Goal: Navigation & Orientation: Find specific page/section

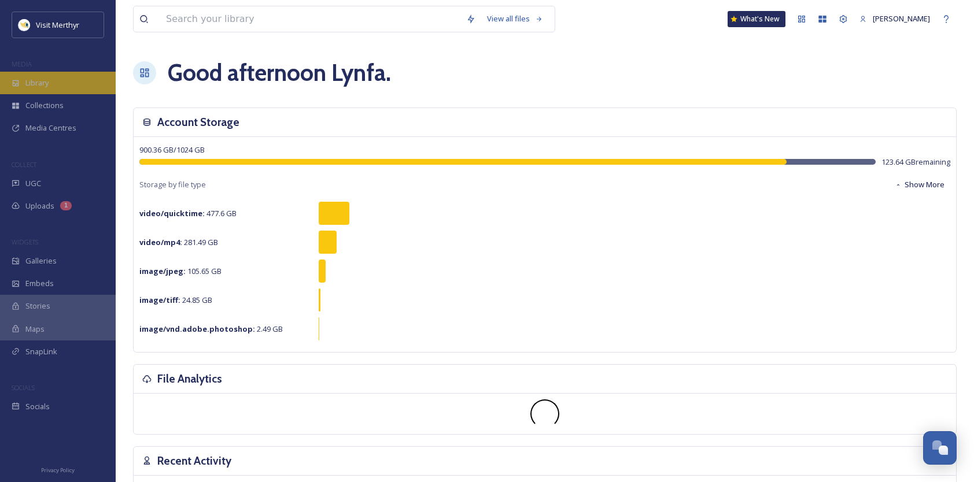
click at [40, 77] on span "Library" at bounding box center [36, 82] width 23 height 11
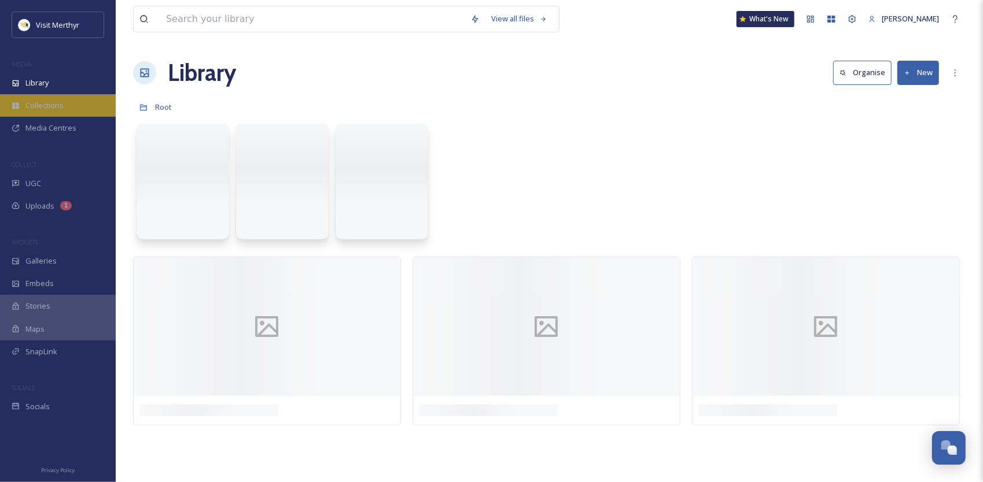
click at [43, 104] on span "Collections" at bounding box center [44, 105] width 38 height 11
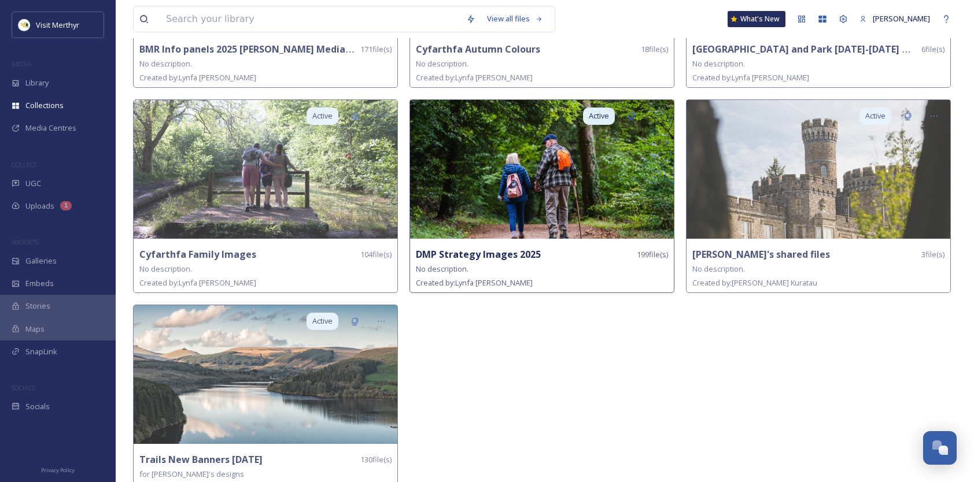
scroll to position [231, 0]
click at [486, 258] on strong "DMP Strategy Images 2025" at bounding box center [478, 254] width 125 height 13
click at [486, 248] on strong "DMP Strategy Images 2025" at bounding box center [478, 254] width 125 height 13
click at [475, 253] on strong "DMP Strategy Images 2025" at bounding box center [478, 254] width 125 height 13
click at [571, 180] on img at bounding box center [542, 168] width 264 height 139
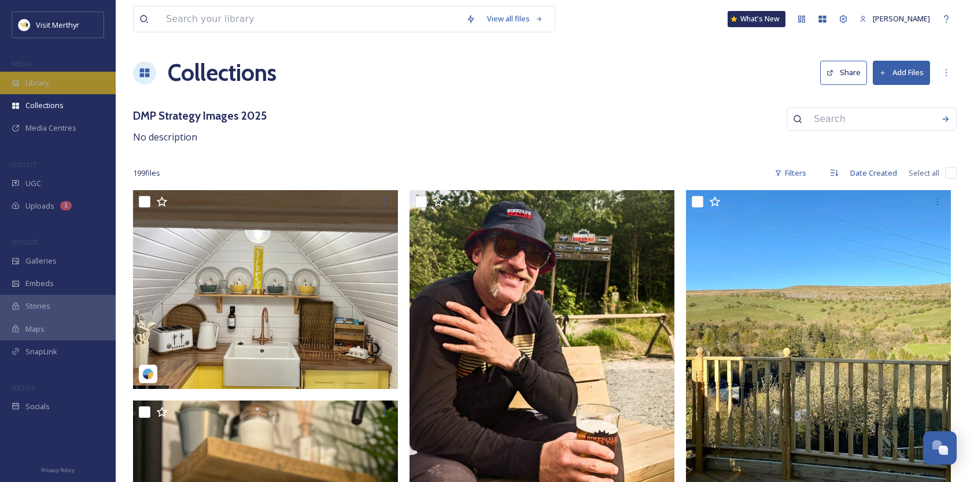
click at [37, 80] on span "Library" at bounding box center [36, 82] width 23 height 11
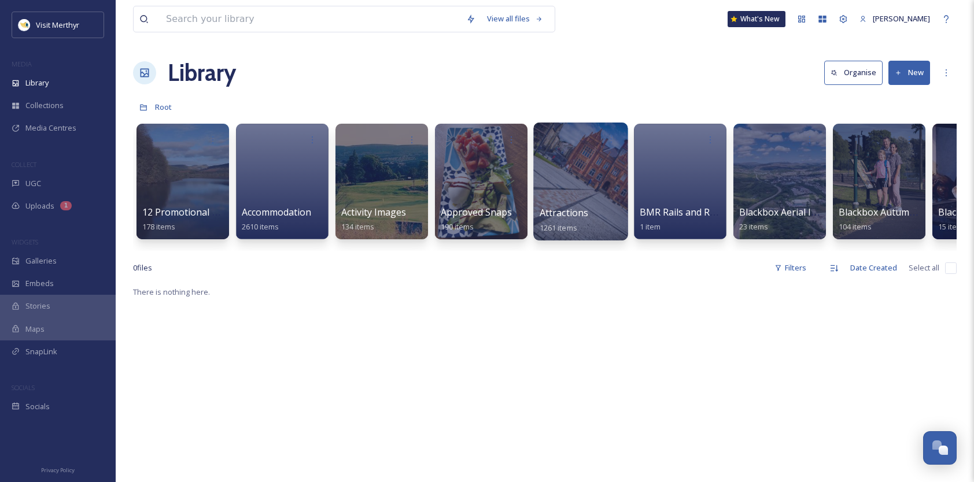
click at [562, 209] on span "Attractions" at bounding box center [564, 212] width 49 height 13
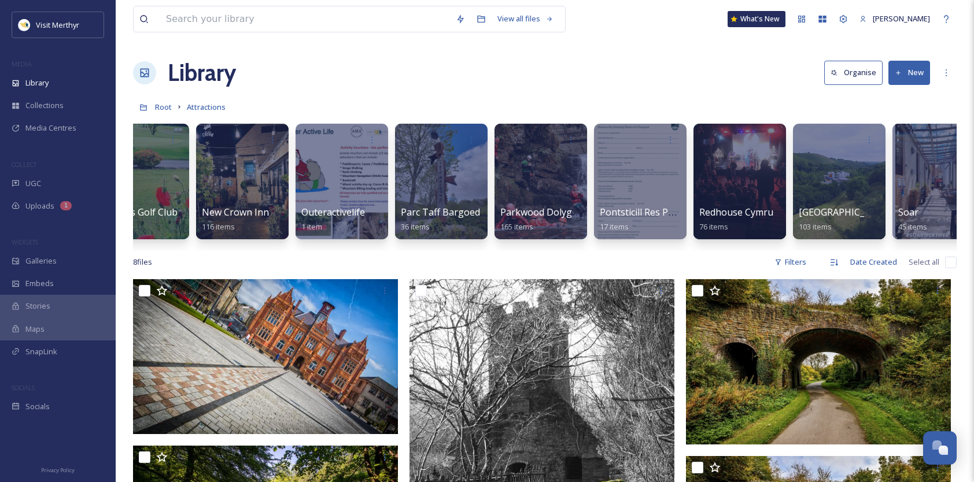
scroll to position [0, 1437]
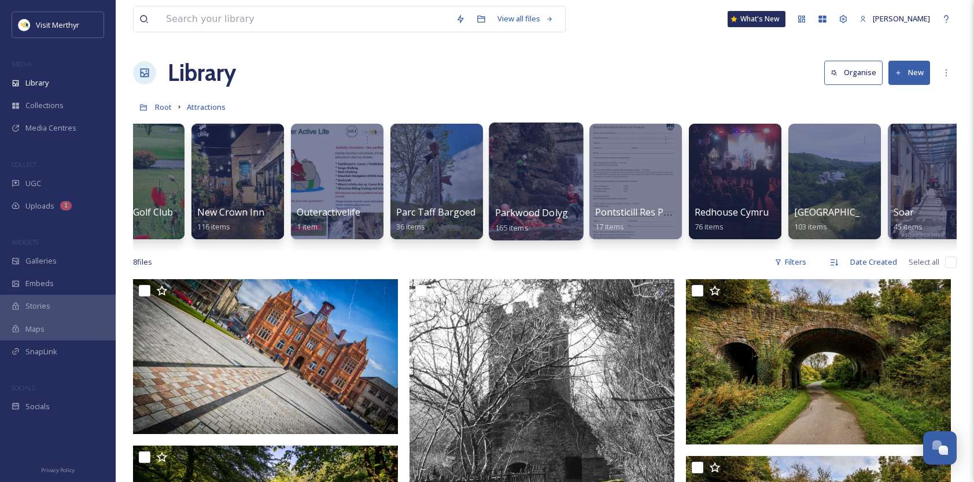
click at [535, 172] on div at bounding box center [536, 182] width 94 height 118
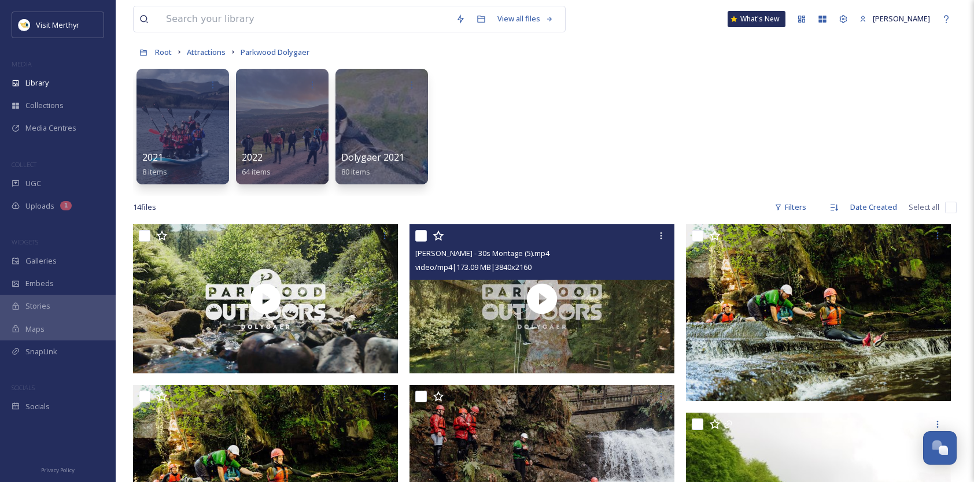
scroll to position [38, 0]
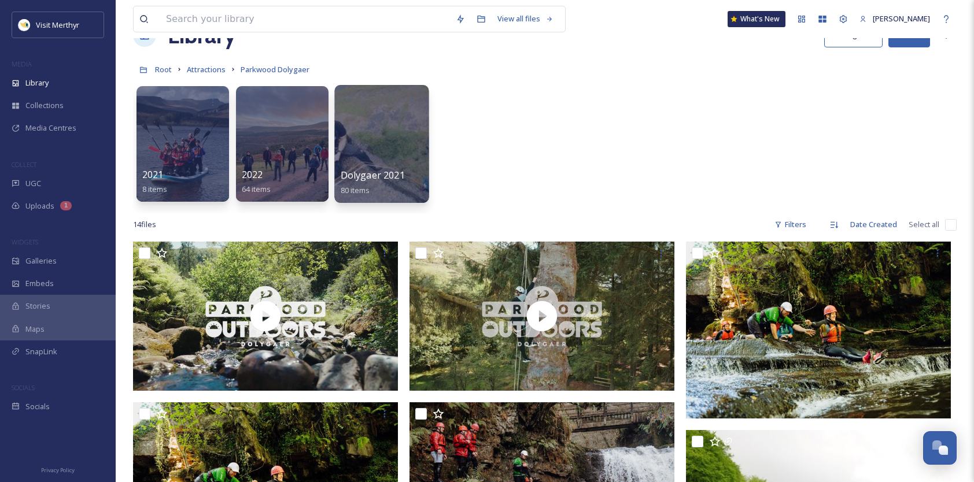
click at [365, 138] on div at bounding box center [381, 144] width 94 height 118
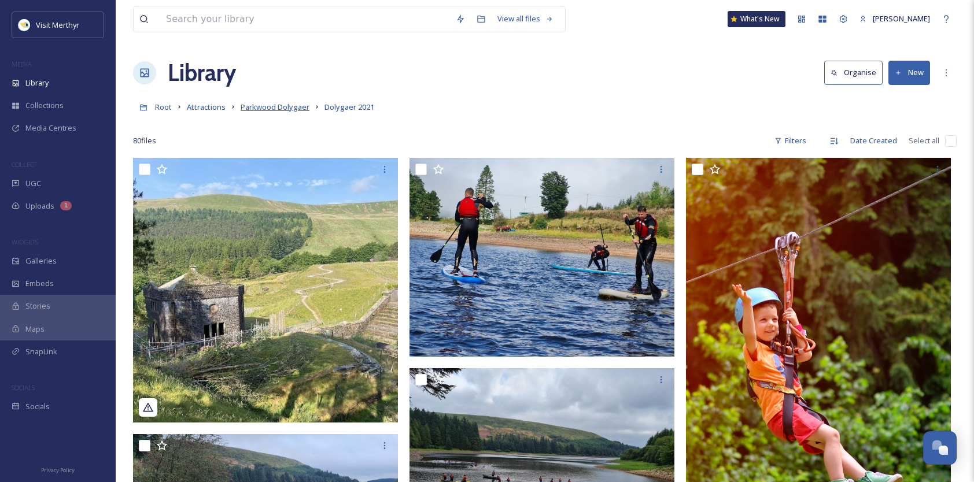
click at [274, 109] on span "Parkwood Dolygaer" at bounding box center [275, 107] width 69 height 10
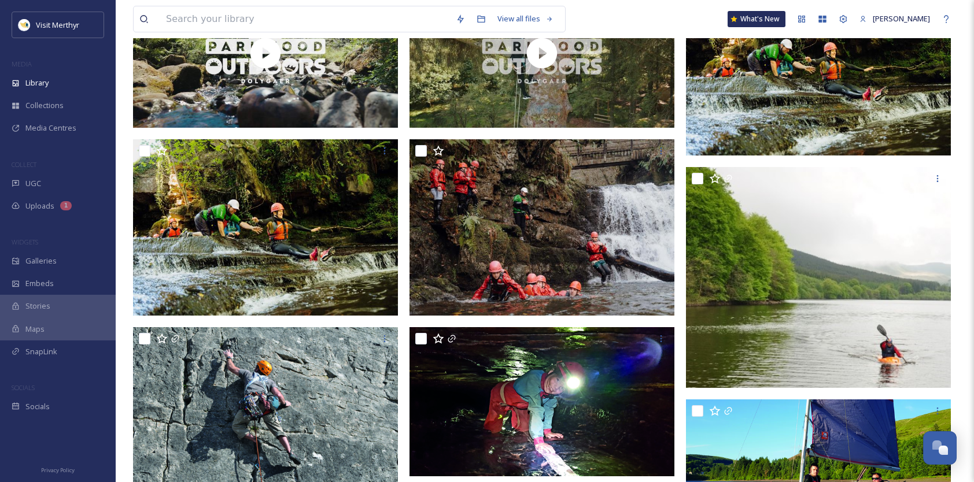
scroll to position [211, 0]
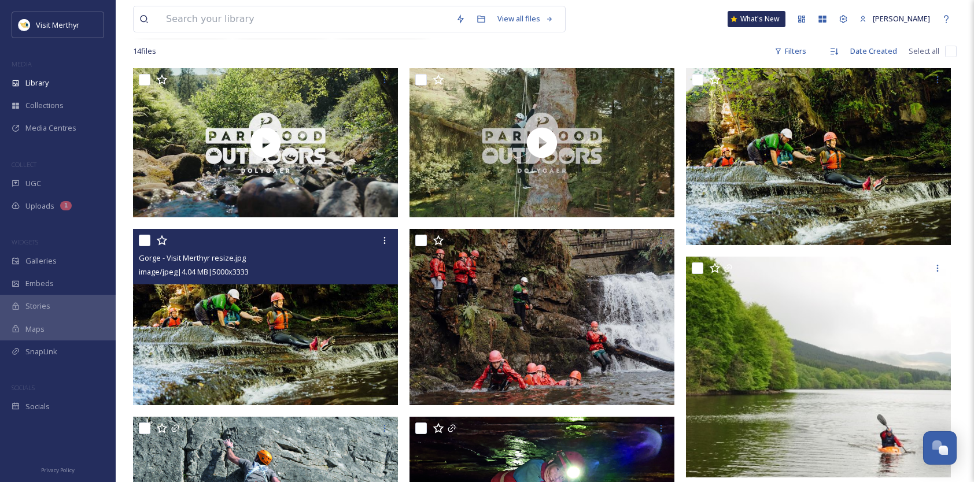
click at [270, 313] on img at bounding box center [265, 317] width 265 height 177
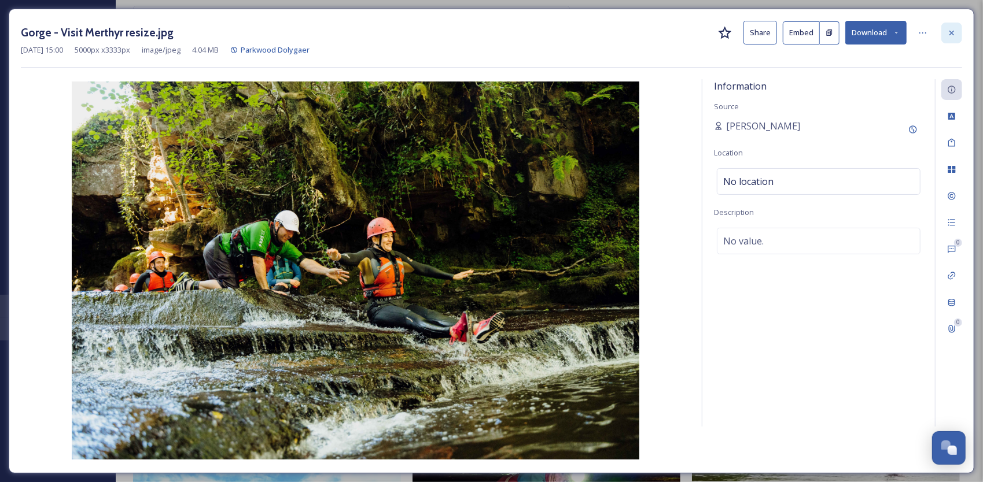
click at [951, 30] on icon at bounding box center [951, 32] width 9 height 9
